Goal: Register for event/course

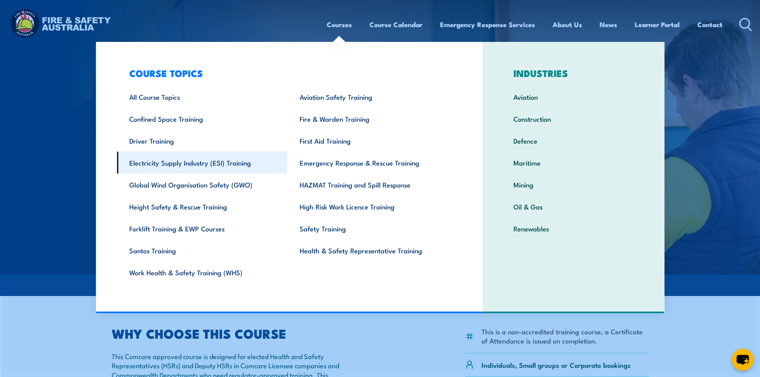
click at [221, 163] on link "Electricity Supply Industry (ESI) Training" at bounding box center [202, 163] width 170 height 22
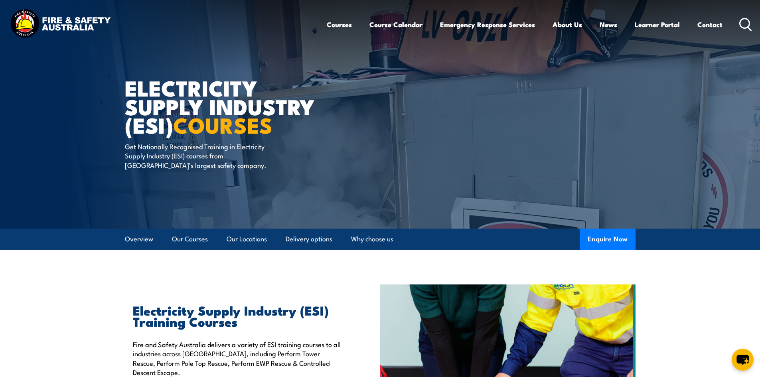
click at [744, 28] on circle at bounding box center [745, 23] width 10 height 10
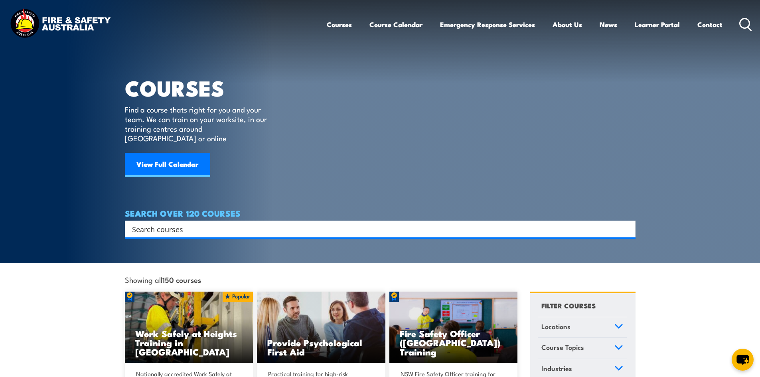
click at [245, 223] on input "Search input" at bounding box center [375, 229] width 486 height 12
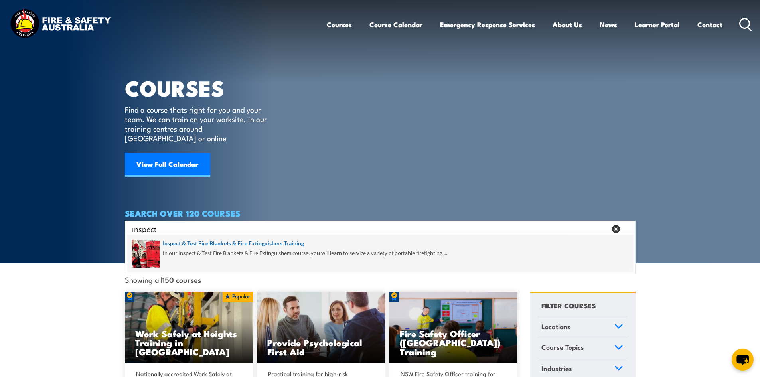
type input "inspect"
click at [243, 246] on span at bounding box center [380, 252] width 506 height 37
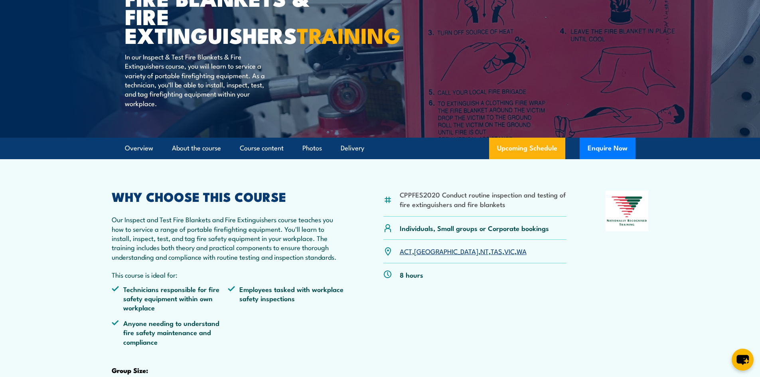
scroll to position [239, 0]
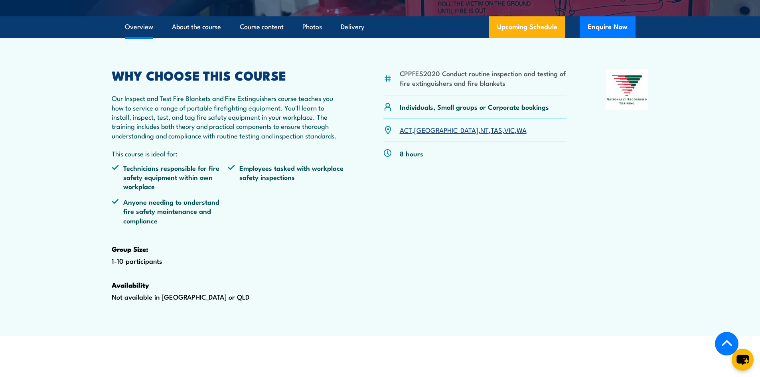
click at [504, 134] on link "VIC" at bounding box center [509, 130] width 10 height 10
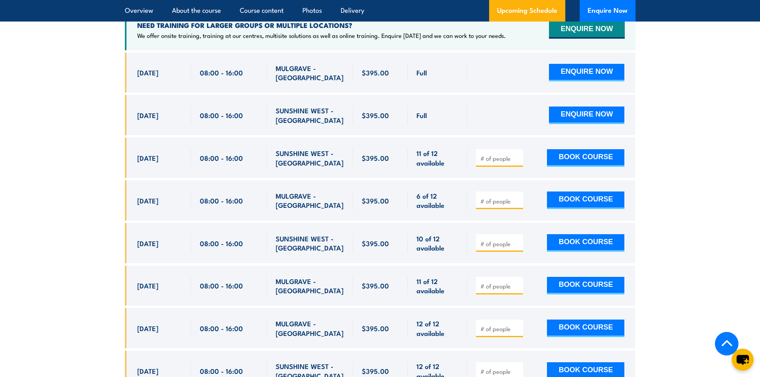
scroll to position [1561, 0]
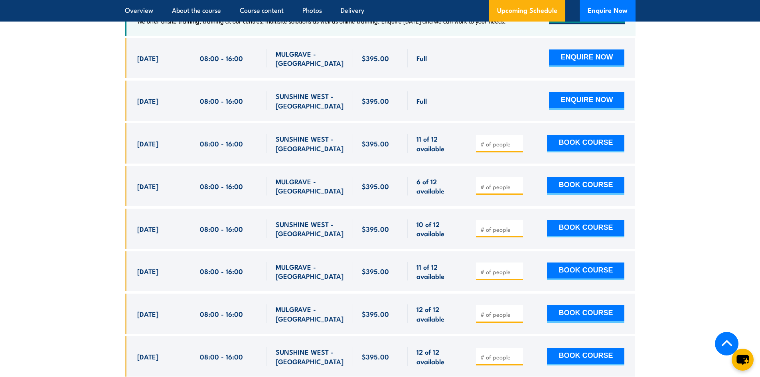
click at [69, 144] on section "UPCOMING SCHEDULE FOR - "Inspect and test fire blankets and fire extinguishers …" at bounding box center [380, 146] width 760 height 485
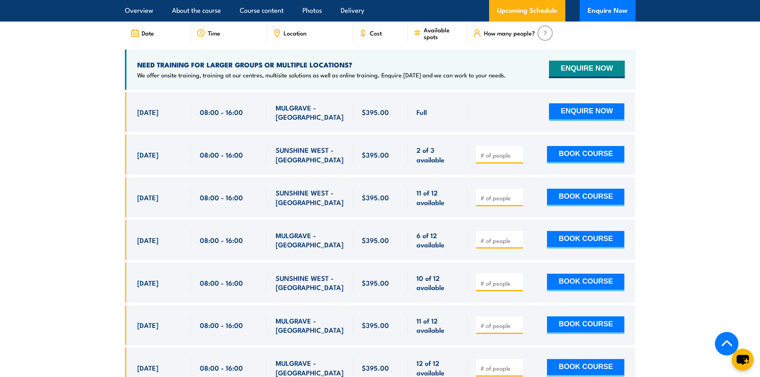
scroll to position [1521, 0]
